Goal: Navigation & Orientation: Find specific page/section

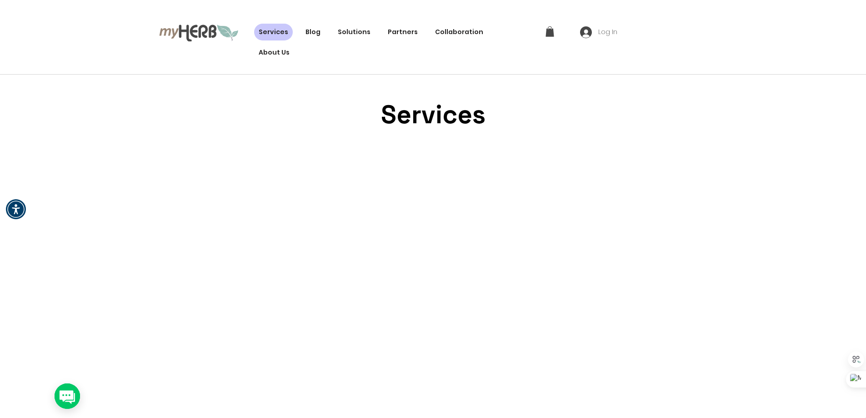
drag, startPoint x: 360, startPoint y: 35, endPoint x: 372, endPoint y: 10, distance: 28.1
click at [372, 10] on div "Services Innovation Code Green Open-Source Project Features Sustainability GitH…" at bounding box center [433, 37] width 866 height 75
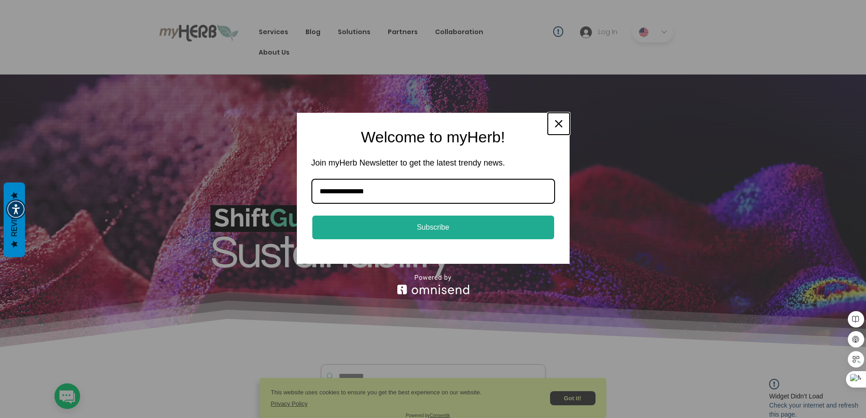
click at [559, 121] on icon "close icon" at bounding box center [558, 123] width 7 height 7
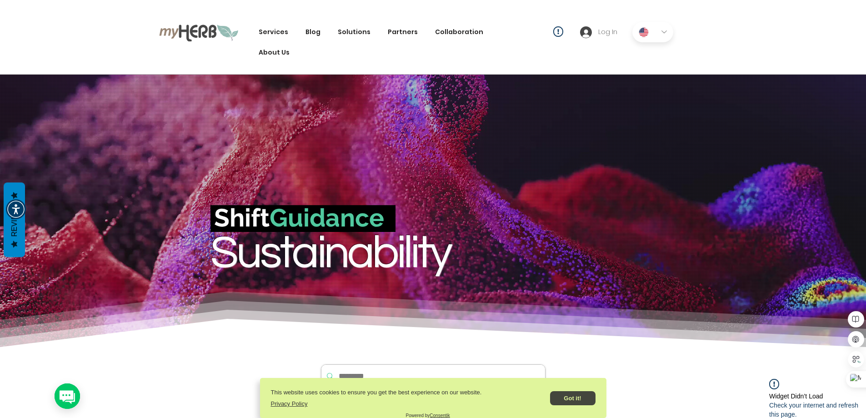
click at [576, 396] on button "Got it!" at bounding box center [572, 398] width 45 height 14
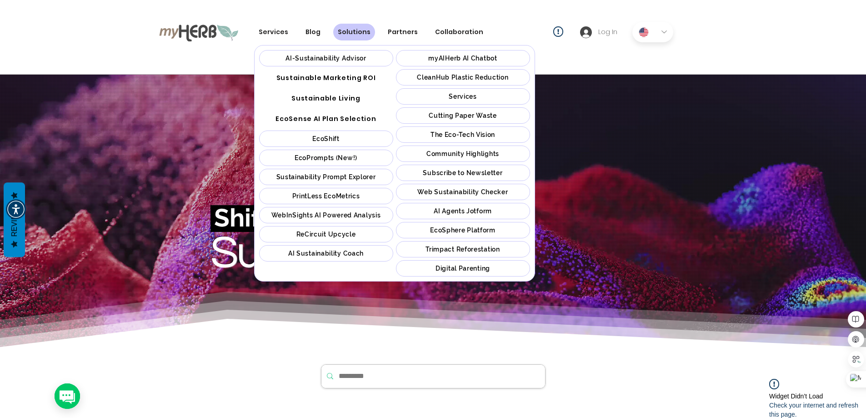
click at [455, 95] on span "Services" at bounding box center [463, 96] width 28 height 7
drag, startPoint x: 455, startPoint y: 95, endPoint x: 554, endPoint y: 70, distance: 102.1
click at [554, 70] on div "Services Innovation Code Green Open-Source Project Features Sustainability GitH…" at bounding box center [433, 37] width 866 height 75
click at [467, 99] on span "Services" at bounding box center [463, 96] width 28 height 7
